Goal: Task Accomplishment & Management: Complete application form

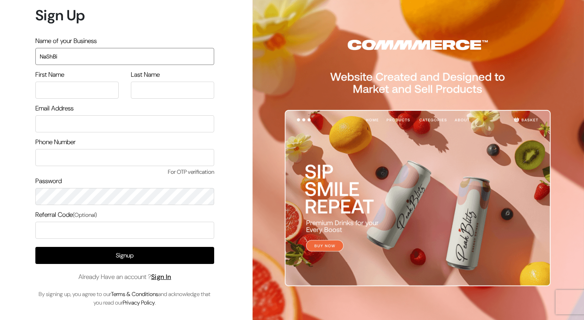
drag, startPoint x: 68, startPoint y: 57, endPoint x: 22, endPoint y: 55, distance: 46.4
click at [22, 55] on div "Sign Up Name of your Business NaShBi First Name Last Name Email Address" at bounding box center [122, 160] width 244 height 320
type input "Bee"
type input "[PERSON_NAME]"
type input "bindugowda.hn@gmail.com"
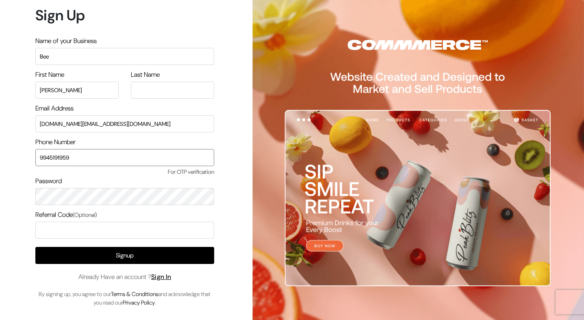
type input "9945191959"
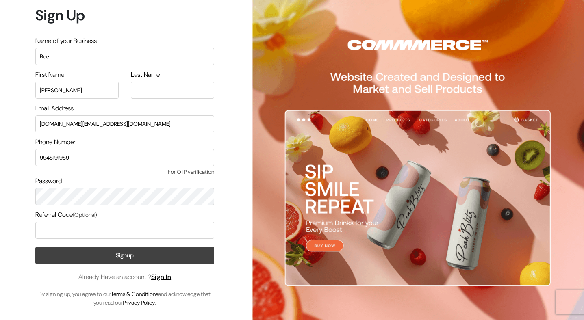
click at [107, 256] on button "Signup" at bounding box center [124, 255] width 179 height 17
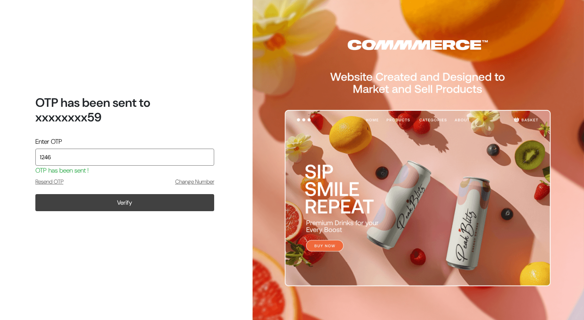
type input "1246"
click at [111, 201] on button "Verify" at bounding box center [124, 202] width 179 height 17
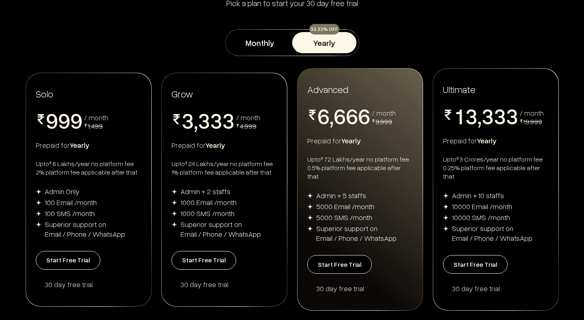
scroll to position [99, 0]
click at [60, 258] on button "Start Free Trial" at bounding box center [68, 260] width 65 height 19
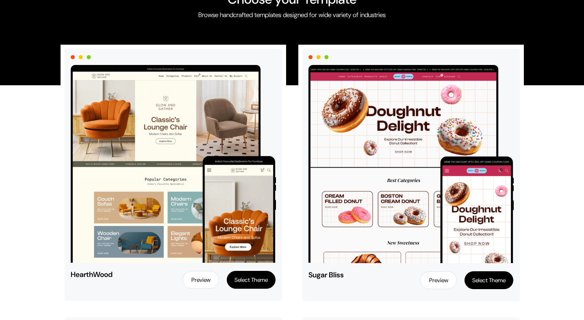
scroll to position [56, 0]
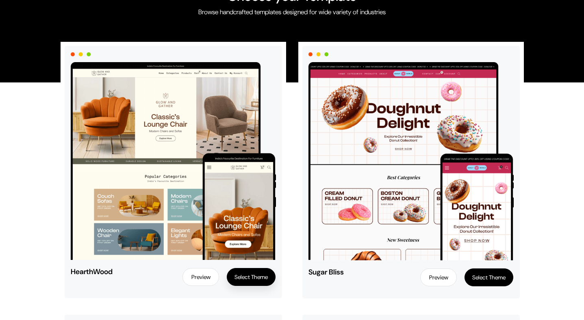
click at [250, 277] on button "Select Theme" at bounding box center [251, 277] width 49 height 18
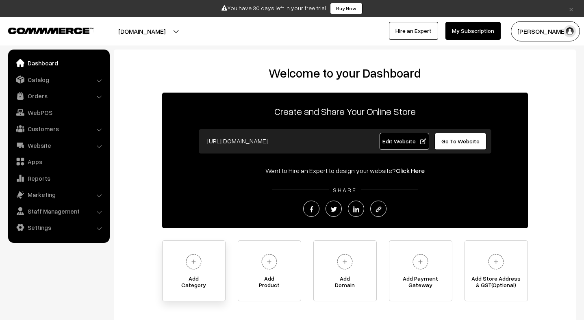
click at [194, 261] on img at bounding box center [194, 262] width 22 height 22
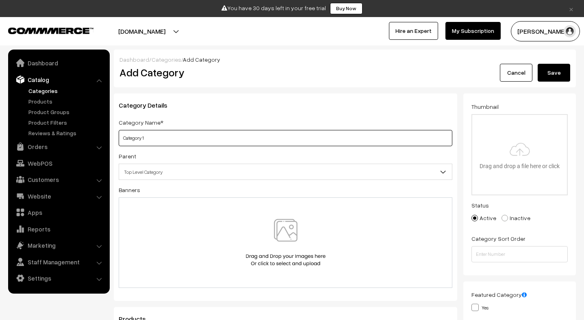
type input "Category 1"
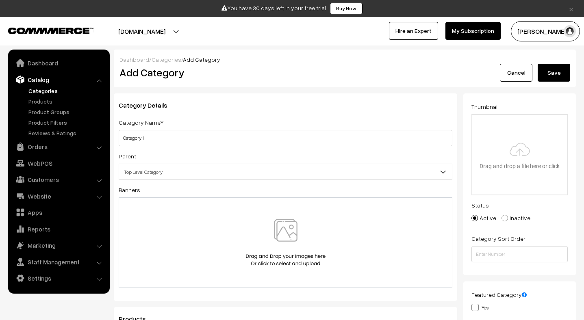
click at [557, 71] on button "Save" at bounding box center [554, 73] width 33 height 18
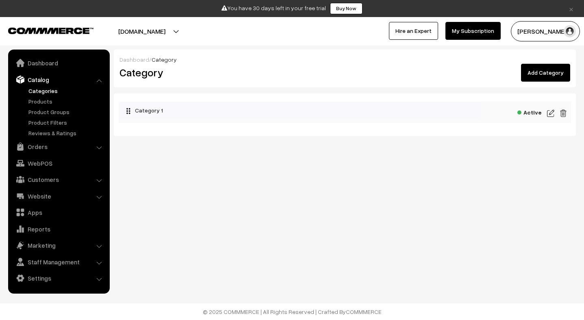
click at [549, 74] on link "Add Category" at bounding box center [545, 73] width 49 height 18
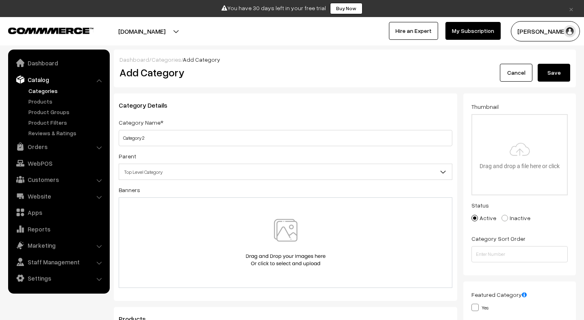
type input "Category 2"
click at [557, 72] on button "Save" at bounding box center [554, 73] width 33 height 18
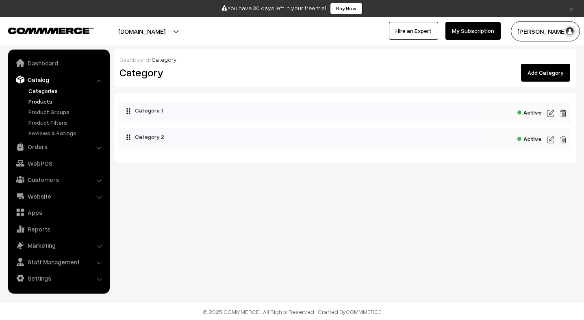
click at [40, 101] on link "Products" at bounding box center [66, 101] width 80 height 9
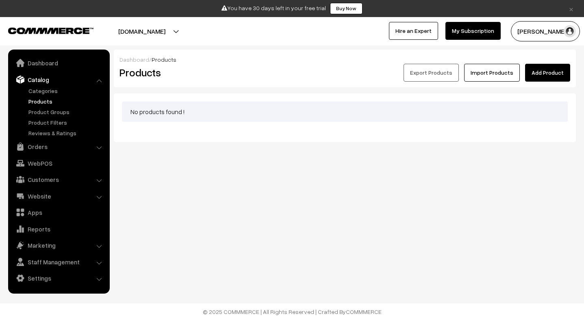
click at [544, 70] on link "Add Product" at bounding box center [547, 73] width 45 height 18
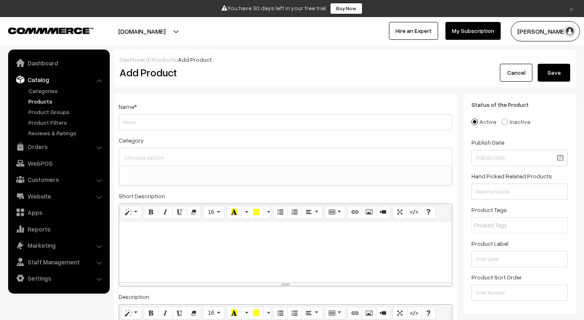
click at [230, 153] on input at bounding box center [285, 158] width 326 height 12
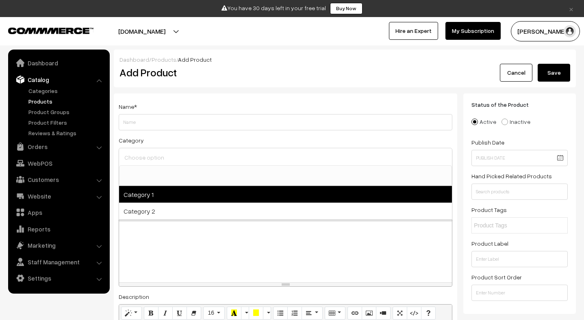
click at [187, 194] on span "Category 1" at bounding box center [285, 194] width 333 height 17
select select "1"
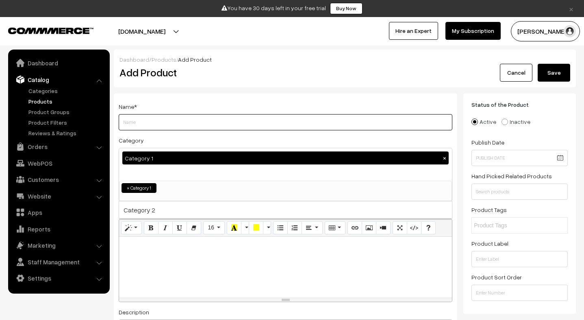
click at [169, 119] on input "Weight" at bounding box center [286, 122] width 334 height 16
type input "product 1"
click at [562, 72] on button "Save" at bounding box center [554, 73] width 33 height 18
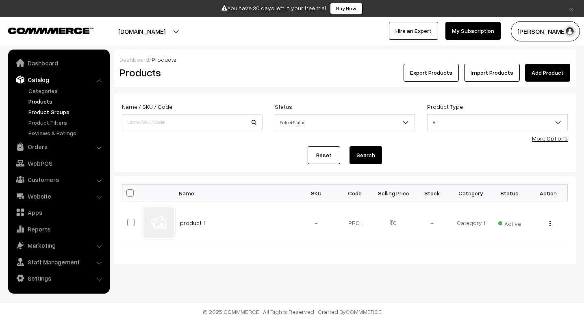
click at [55, 112] on link "Product Groups" at bounding box center [66, 112] width 80 height 9
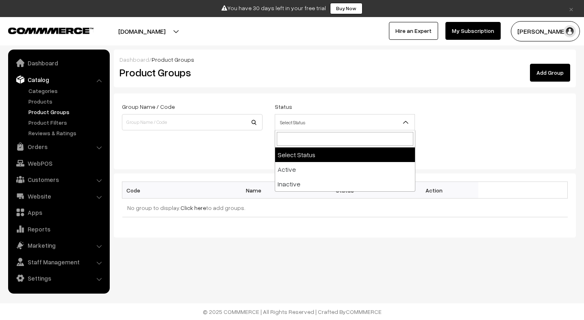
click at [331, 128] on span "Select Status" at bounding box center [345, 122] width 140 height 14
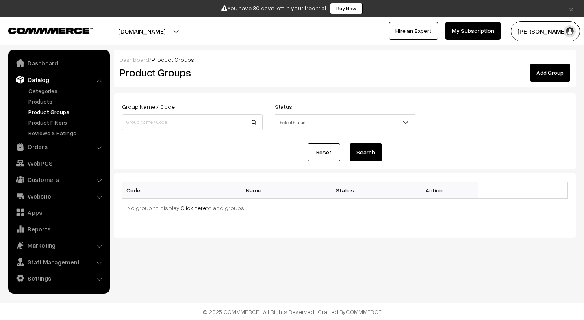
click at [220, 161] on div "Reset Search" at bounding box center [345, 153] width 446 height 18
click at [37, 105] on link "Products" at bounding box center [66, 101] width 80 height 9
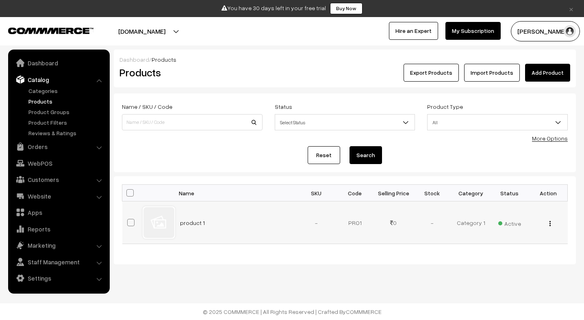
click at [552, 227] on div "View Edit Delete" at bounding box center [548, 223] width 29 height 9
click at [550, 222] on img "button" at bounding box center [550, 223] width 1 height 5
click at [504, 251] on link "Edit" at bounding box center [513, 253] width 69 height 18
